Goal: Information Seeking & Learning: Learn about a topic

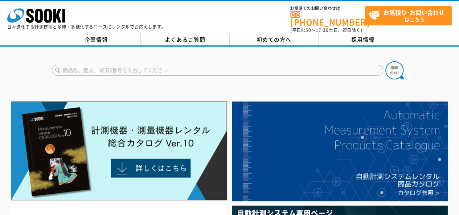
click at [161, 66] on input "text" at bounding box center [218, 70] width 332 height 11
type input "絶縁抵抗計"
click at [386, 61] on button at bounding box center [395, 70] width 18 height 18
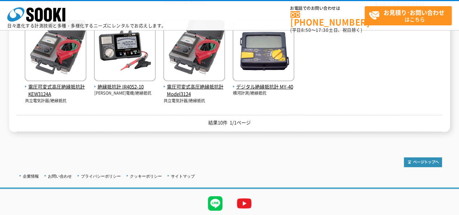
scroll to position [254, 0]
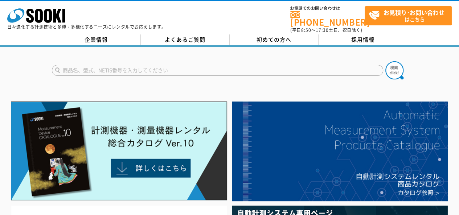
click at [134, 65] on input "text" at bounding box center [218, 70] width 332 height 11
type input "絶縁抵抗計"
click at [386, 61] on button at bounding box center [395, 70] width 18 height 18
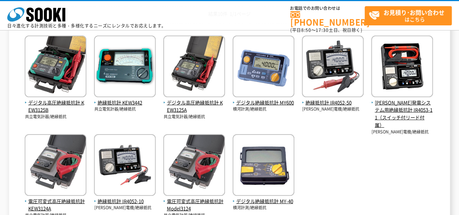
scroll to position [145, 0]
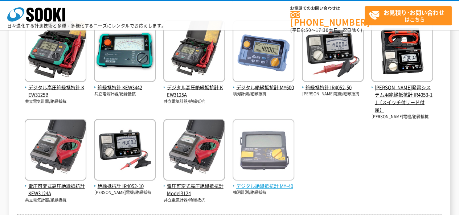
click at [260, 146] on img at bounding box center [264, 151] width 62 height 64
click at [272, 184] on span "デジタル絶縁抵抗計 MY-40" at bounding box center [264, 187] width 62 height 8
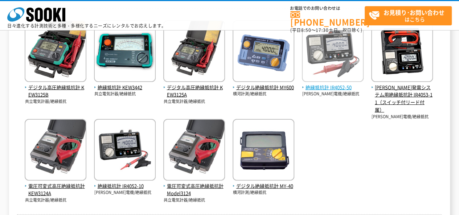
scroll to position [109, 0]
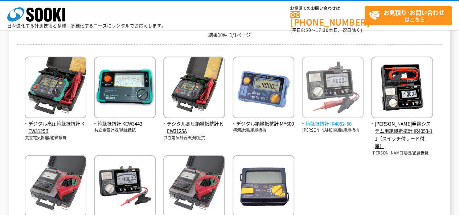
click at [326, 120] on span "絶縁抵抗計 IR4052-50" at bounding box center [333, 124] width 62 height 8
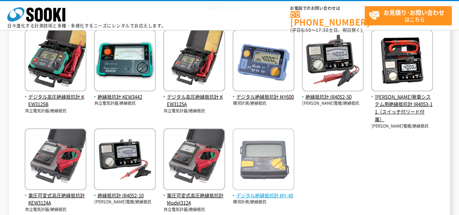
scroll to position [145, 0]
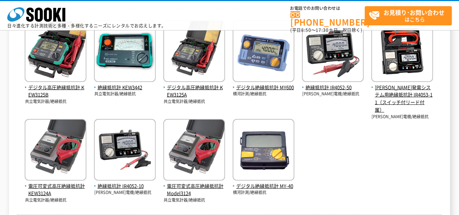
click at [339, 142] on div "デジタル高圧絶縁抵抗計 KEW3125B 共立電気計器/絶縁抵抗 絶縁抵抗計 KEW3442 共立電気計器/絶縁抵抗" at bounding box center [229, 109] width 425 height 190
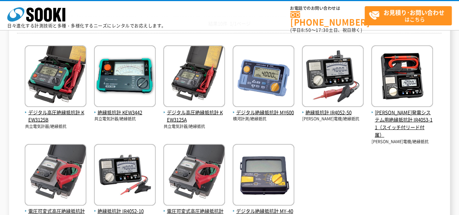
scroll to position [109, 0]
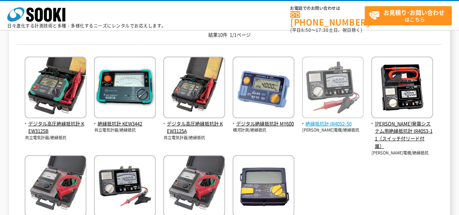
click at [322, 121] on span "絶縁抵抗計 IR4052-50" at bounding box center [333, 124] width 62 height 8
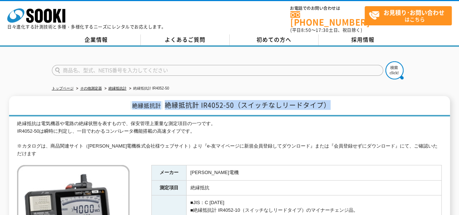
drag, startPoint x: 341, startPoint y: 100, endPoint x: 40, endPoint y: 97, distance: 300.7
click at [40, 97] on h1 "絶縁抵抗計 絶縁抵抗計 IR4052-50（スイッチなしリードタイプ）" at bounding box center [229, 106] width 441 height 20
click at [50, 100] on h1 "絶縁抵抗計 絶縁抵抗計 IR4052-50（スイッチなしリードタイプ）" at bounding box center [229, 106] width 441 height 20
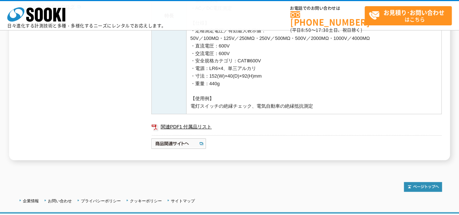
scroll to position [284, 0]
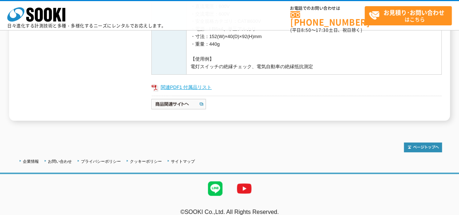
click at [182, 83] on link "関連PDF1 付属品リスト" at bounding box center [296, 87] width 291 height 9
